Goal: Information Seeking & Learning: Learn about a topic

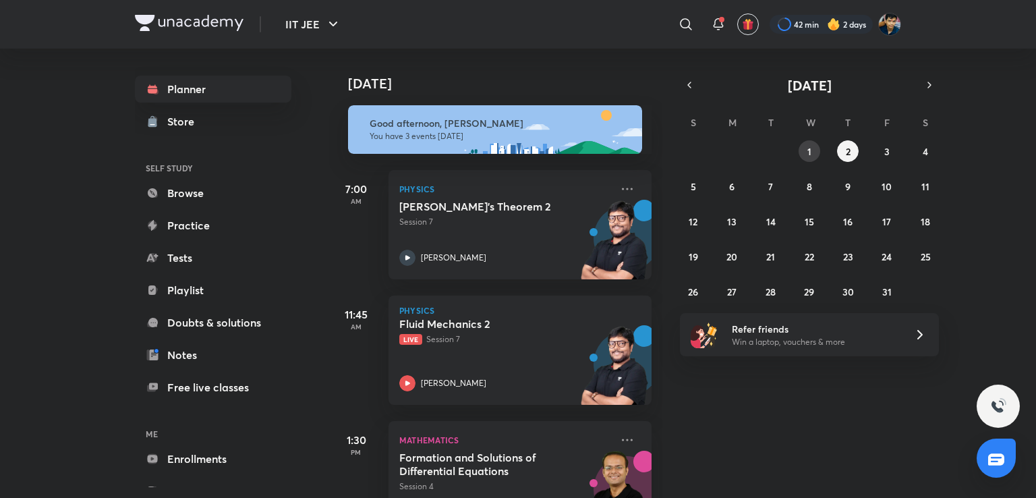
click at [807, 151] on abbr "1" at bounding box center [809, 151] width 4 height 13
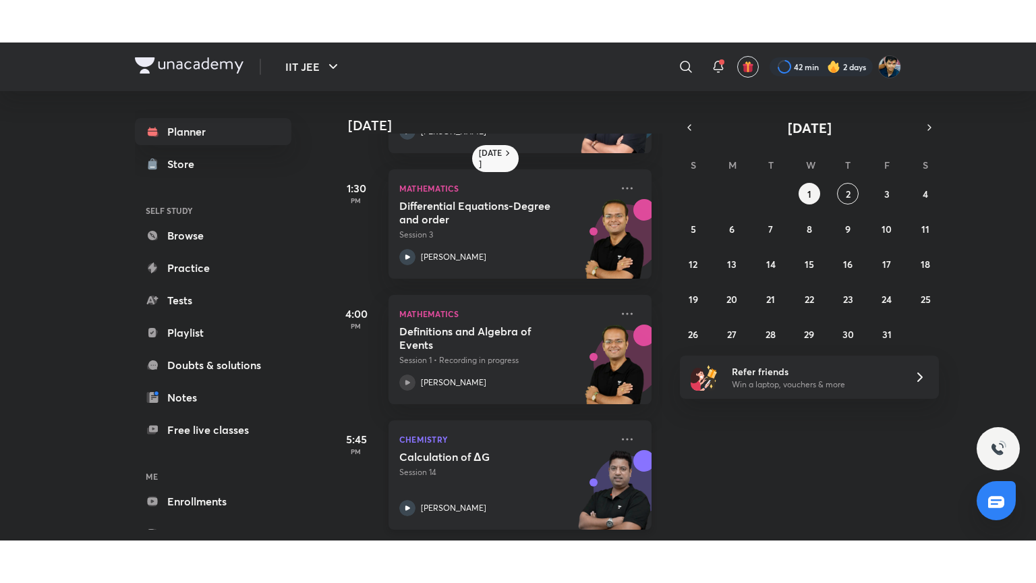
scroll to position [367, 0]
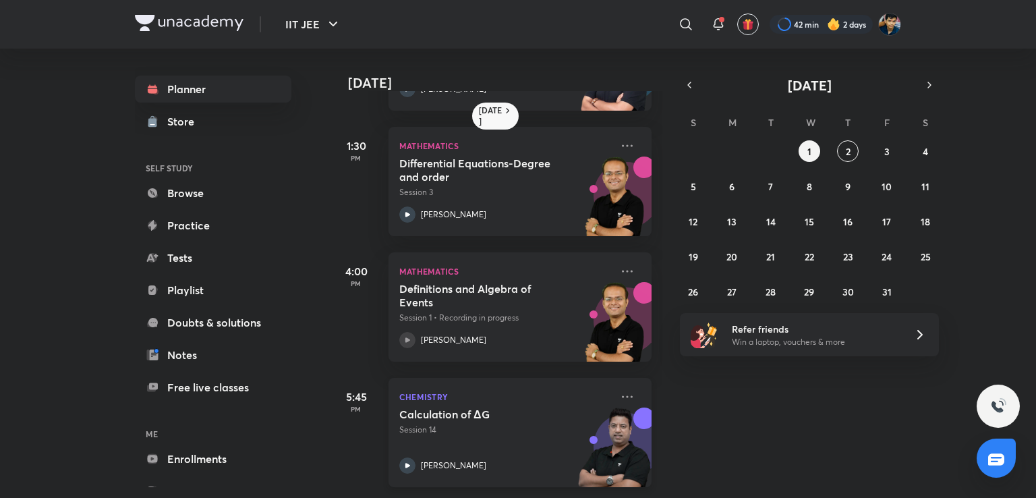
click at [508, 440] on div "Calculation of ΔG Session 14 [PERSON_NAME]" at bounding box center [505, 440] width 212 height 66
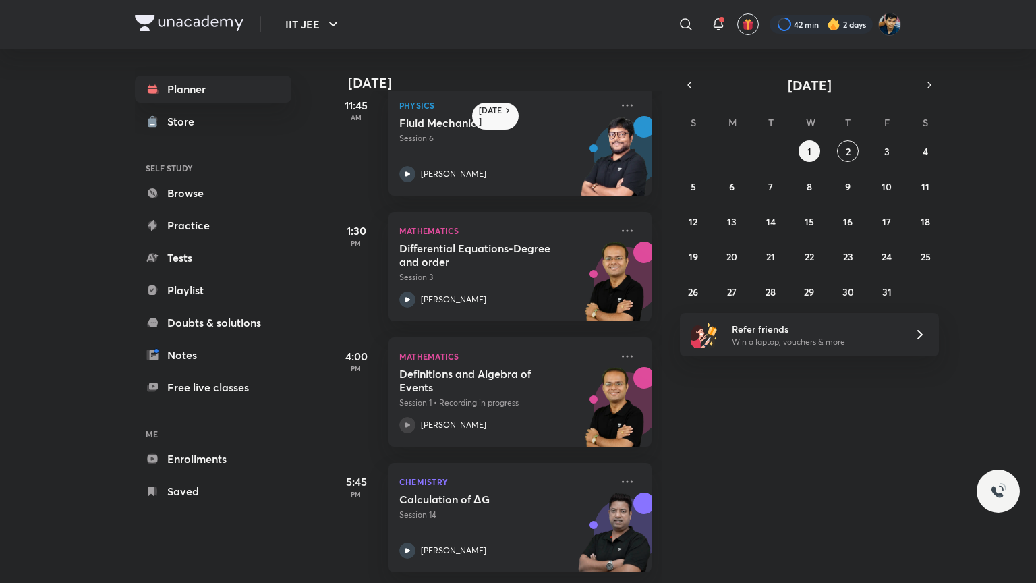
scroll to position [282, 0]
